Goal: Information Seeking & Learning: Learn about a topic

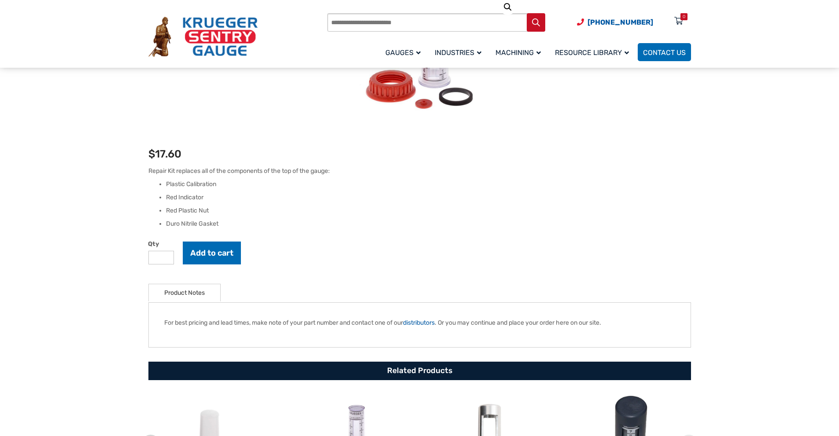
scroll to position [220, 0]
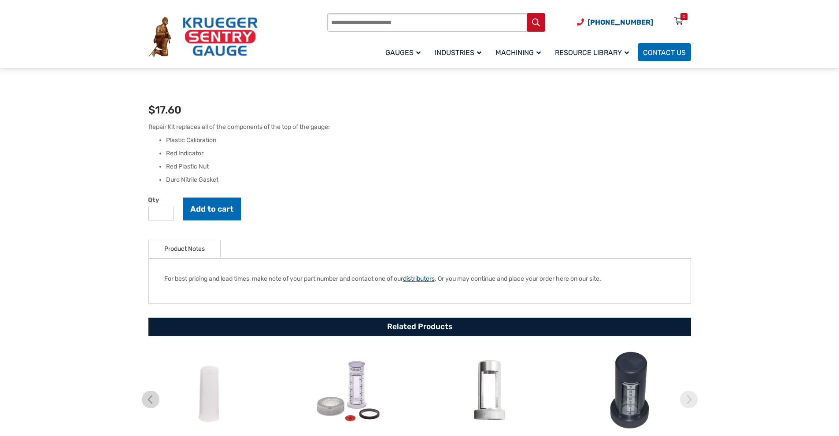
click at [427, 281] on link "distributors" at bounding box center [419, 278] width 32 height 7
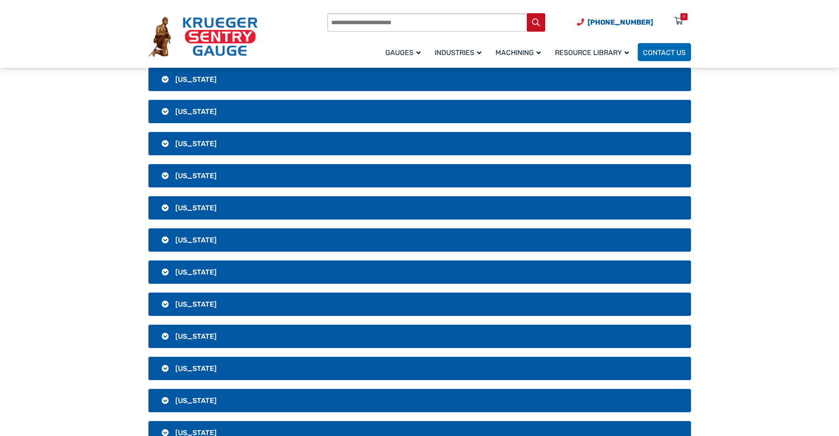
scroll to position [1321, 0]
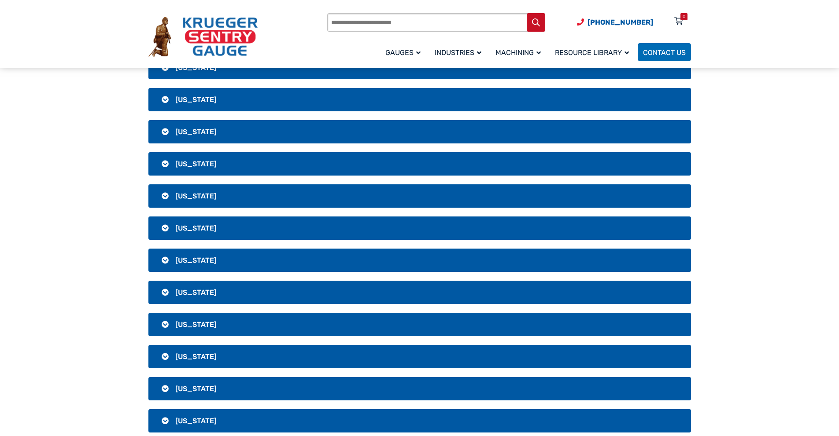
click at [193, 287] on h3 "[US_STATE]" at bounding box center [419, 292] width 543 height 23
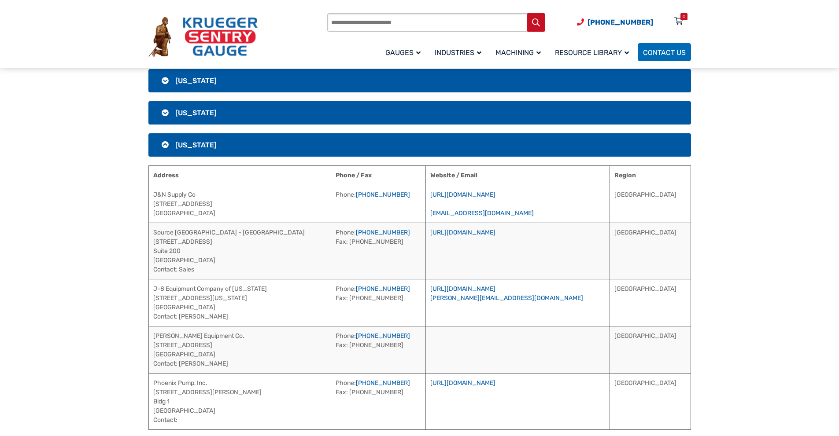
scroll to position [1453, 0]
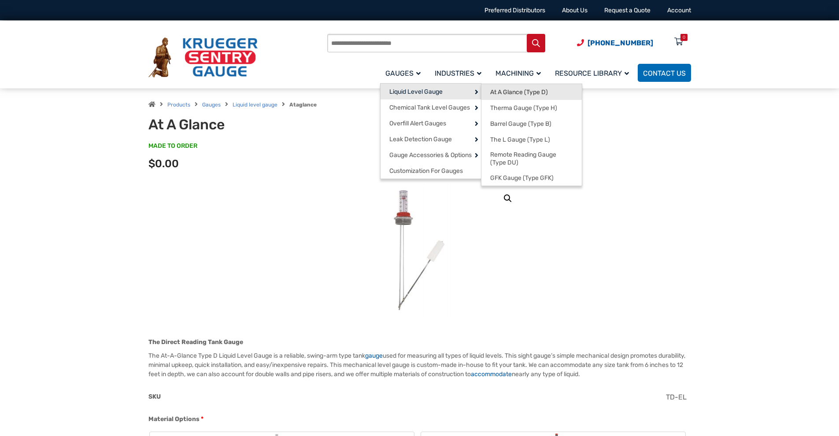
click at [496, 93] on span "At A Glance (Type D)" at bounding box center [519, 93] width 58 height 8
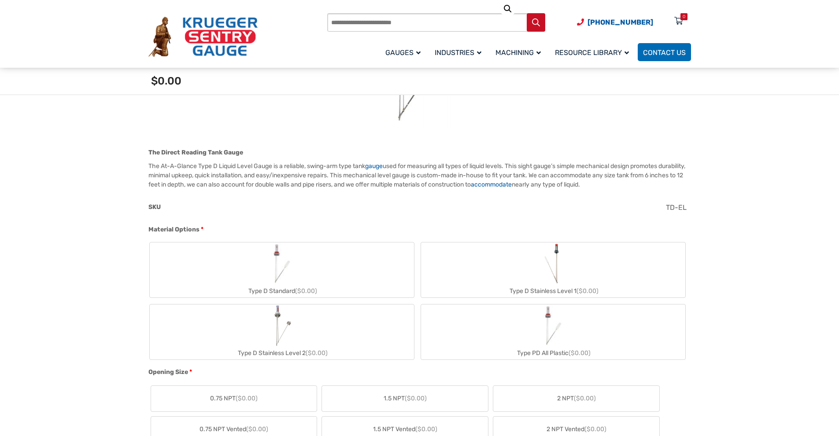
scroll to position [220, 0]
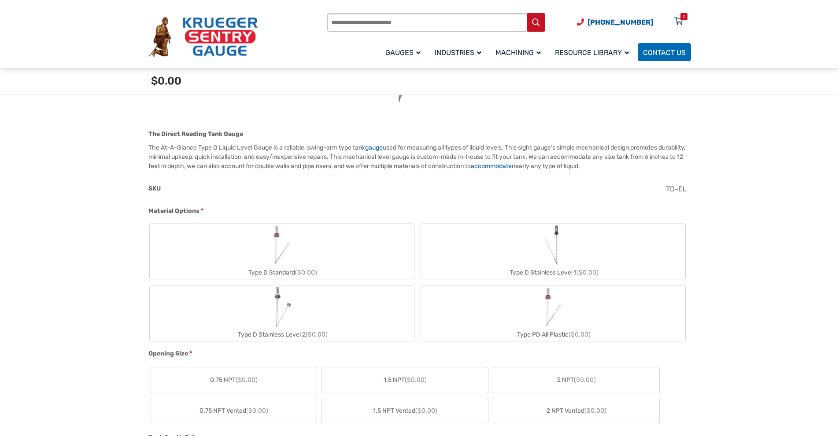
click at [273, 273] on div "Type D Standard ($0.00)" at bounding box center [282, 272] width 264 height 13
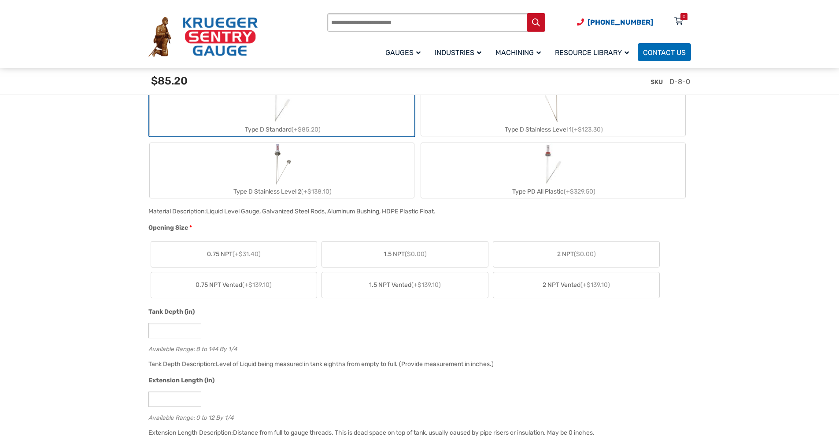
scroll to position [396, 0]
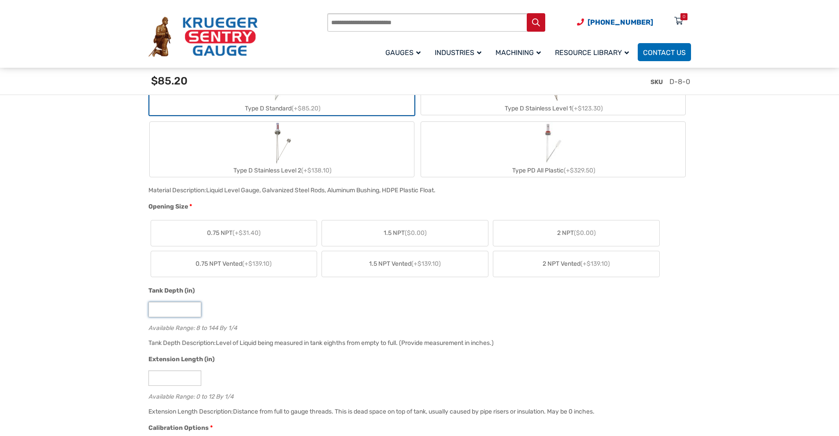
click at [163, 309] on input "*" at bounding box center [174, 309] width 53 height 15
click at [193, 312] on input "*" at bounding box center [174, 309] width 53 height 15
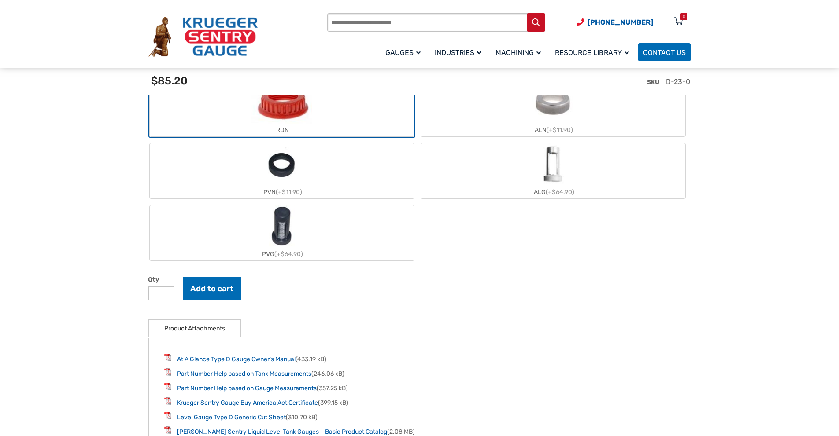
scroll to position [1013, 0]
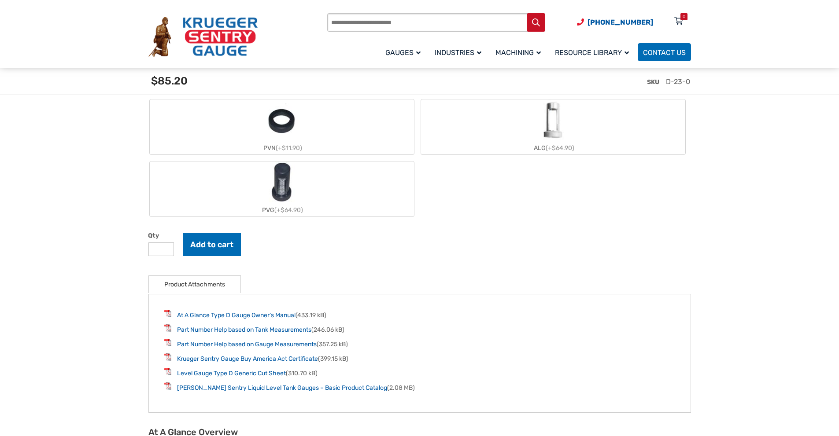
type input "**"
click at [220, 376] on link "Level Gauge Type D Generic Cut Sheet" at bounding box center [231, 373] width 109 height 7
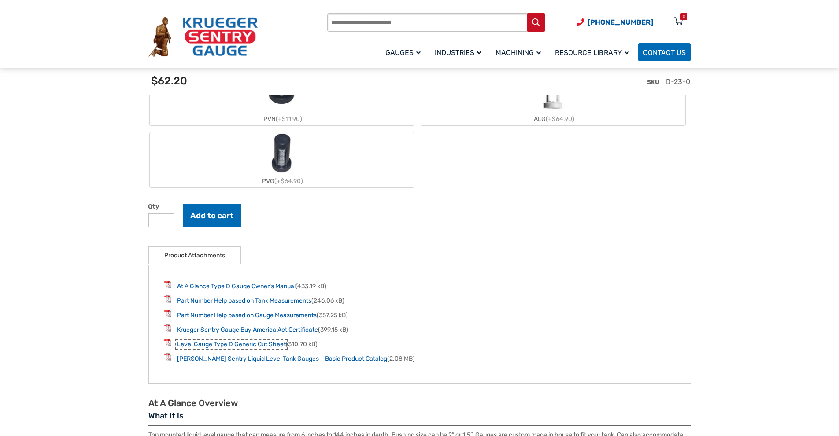
scroll to position [1057, 0]
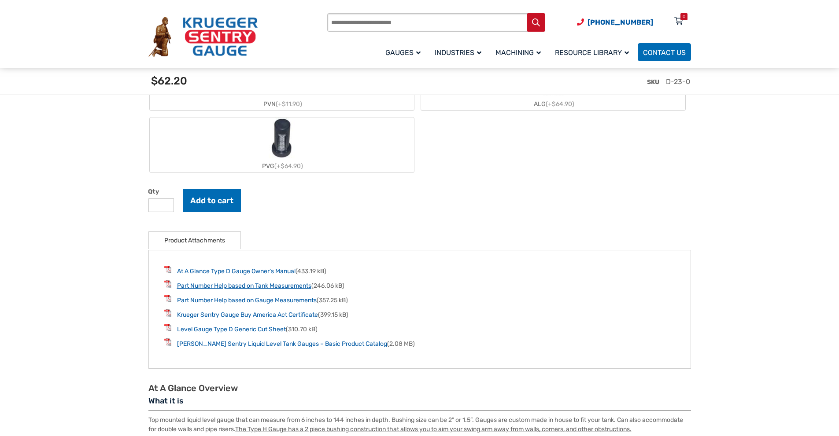
click at [253, 287] on link "Part Number Help based on Tank Measurements" at bounding box center [244, 285] width 134 height 7
click at [248, 347] on link "[PERSON_NAME] Sentry Liquid Level Tank Gauges – Basic Product Catalog" at bounding box center [282, 343] width 210 height 7
